Goal: Transaction & Acquisition: Purchase product/service

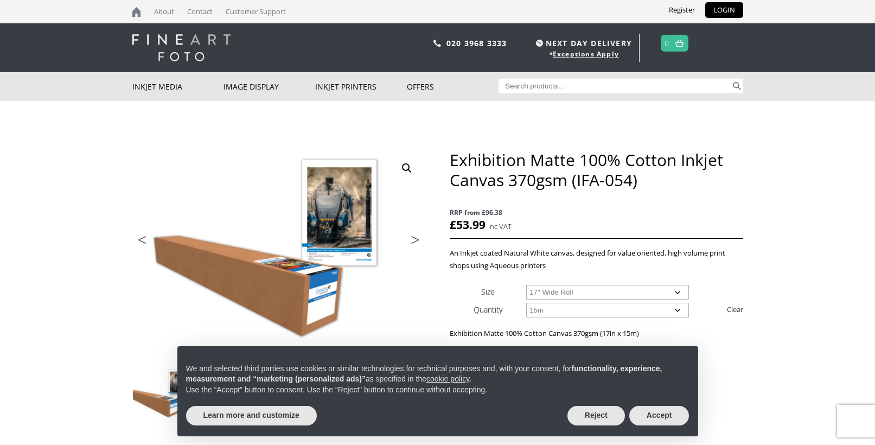
click at [598, 309] on select "Choose an option 15m" at bounding box center [607, 310] width 163 height 15
click at [657, 417] on button "Accept" at bounding box center [659, 416] width 60 height 20
click at [661, 415] on button "Accept" at bounding box center [659, 416] width 60 height 20
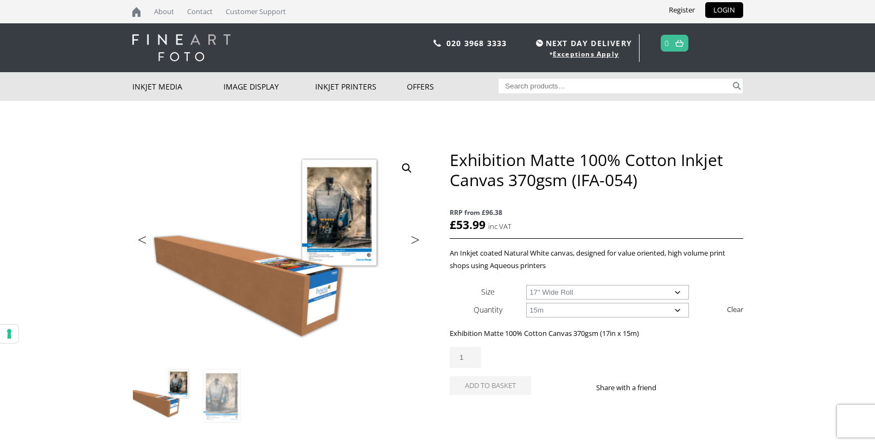
click at [587, 309] on select "Choose an option 15m" at bounding box center [607, 310] width 163 height 15
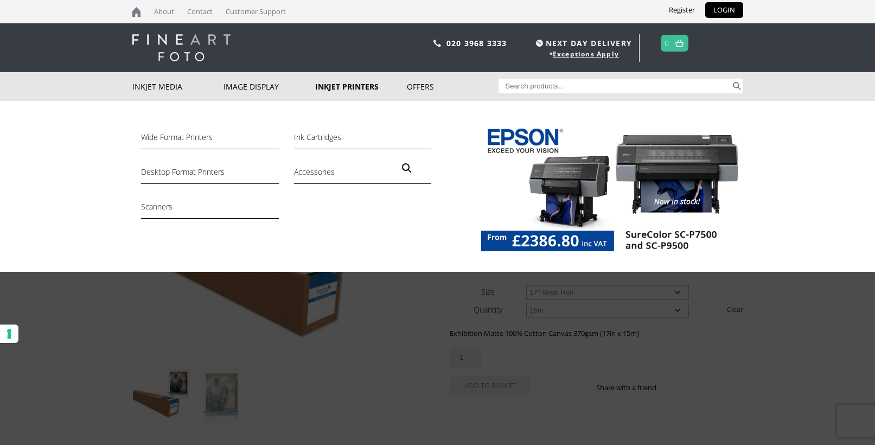
click at [343, 89] on link "Inkjet Printers" at bounding box center [361, 86] width 92 height 29
